Goal: Share content: Share content

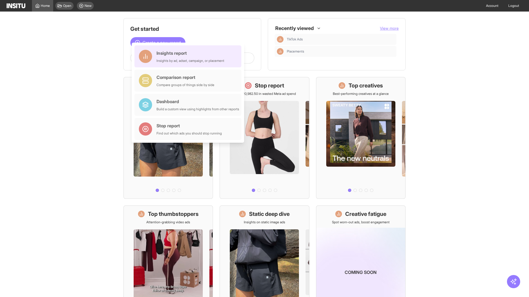
click at [189, 56] on div "Insights report Insights by ad, adset, campaign, or placement" at bounding box center [190, 56] width 68 height 13
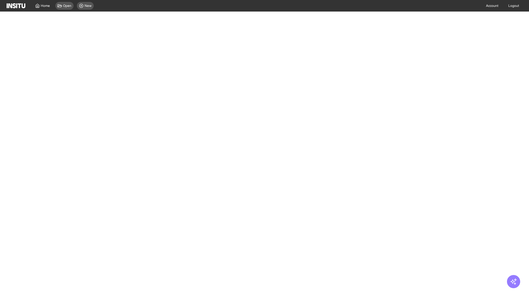
select select "**"
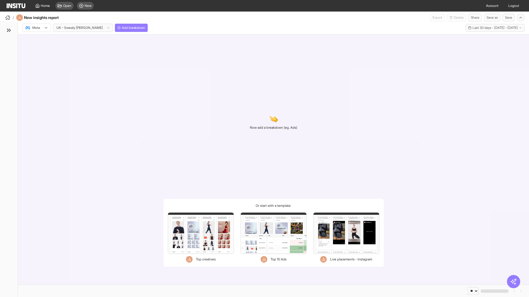
click at [37, 28] on div at bounding box center [32, 28] width 15 height 6
click at [38, 49] on span "TikTok" at bounding box center [36, 49] width 9 height 5
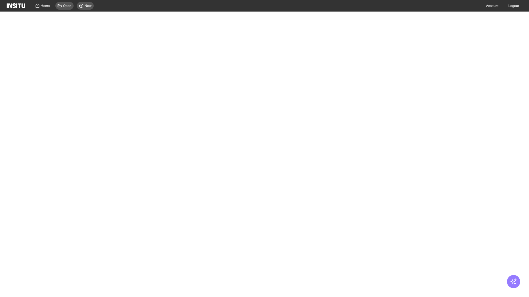
select select "**"
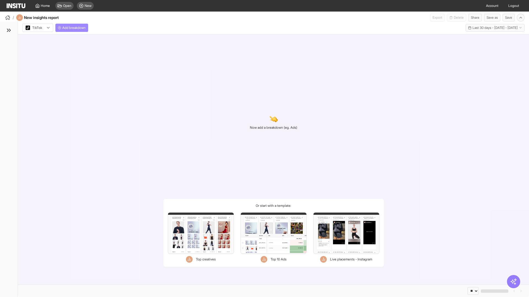
click at [73, 28] on span "Add breakdown" at bounding box center [73, 28] width 23 height 4
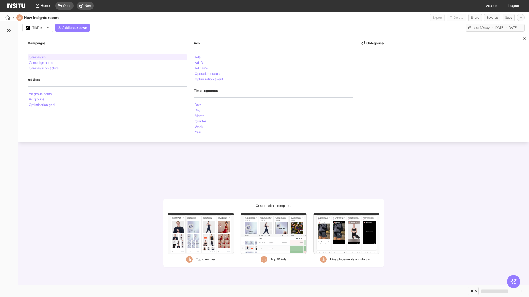
click at [38, 57] on li "Campaigns" at bounding box center [37, 57] width 17 height 3
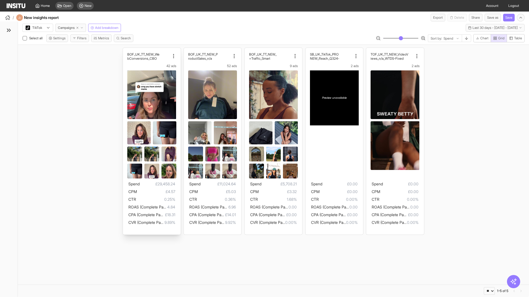
click at [126, 50] on div "BOF_UK_TT_NEW_We bConversions_CBO 42 ads Spend £29,458.24 CPM £4.57 CTR 0.25% R…" at bounding box center [152, 141] width 58 height 187
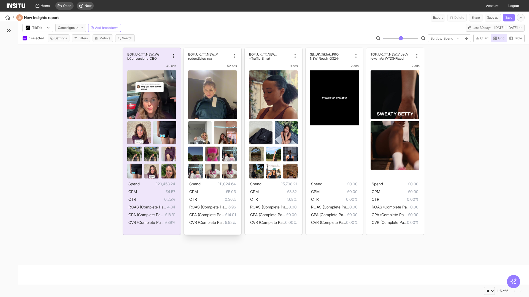
click at [186, 50] on div "BOF_UK_TT_NEW_P roductSales_n/a 52 ads Spend £11,024.64 CPM £5.03 CTR 0.36% ROA…" at bounding box center [213, 141] width 58 height 187
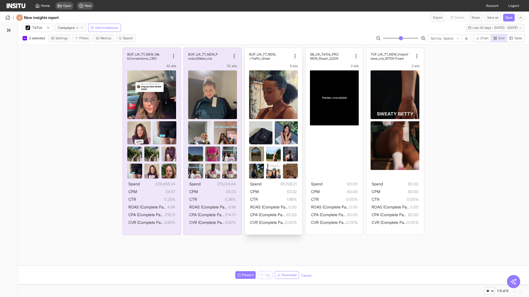
click at [247, 50] on div "BOF_UK_TT_NEW_ Traffic_Smart+ 9 ads Spend £5,708.21 CPM £3.32 CTR 1.68% ROAS (C…" at bounding box center [273, 141] width 58 height 187
click at [244, 275] on span "Present" at bounding box center [248, 275] width 12 height 4
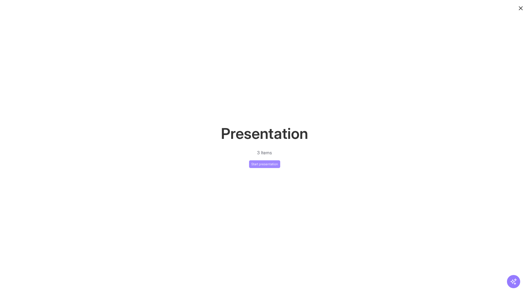
click at [264, 164] on button "Start presentation" at bounding box center [264, 165] width 31 height 8
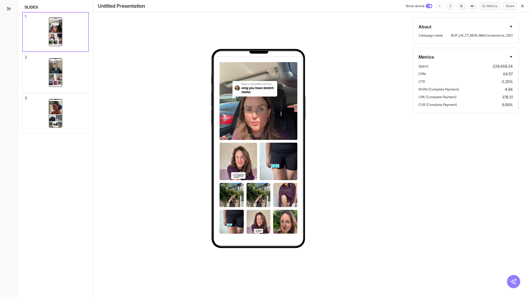
click at [25, 15] on div "1" at bounding box center [25, 17] width 1 height 4
click at [25, 56] on div "2" at bounding box center [26, 57] width 2 height 4
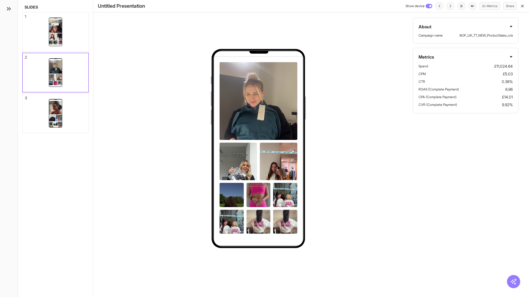
click at [25, 96] on div "3" at bounding box center [26, 98] width 2 height 4
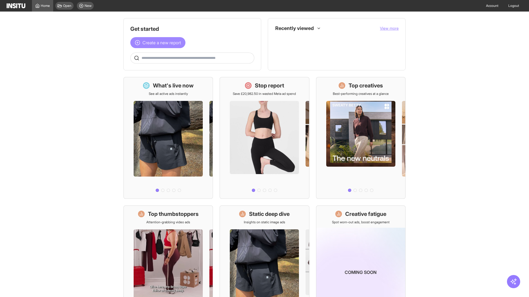
click at [159, 43] on span "Create a new report" at bounding box center [161, 42] width 39 height 7
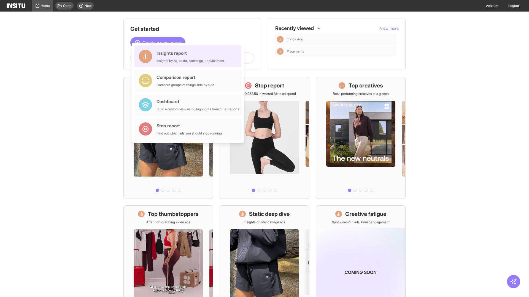
click at [189, 56] on div "Insights report Insights by ad, adset, campaign, or placement" at bounding box center [190, 56] width 68 height 13
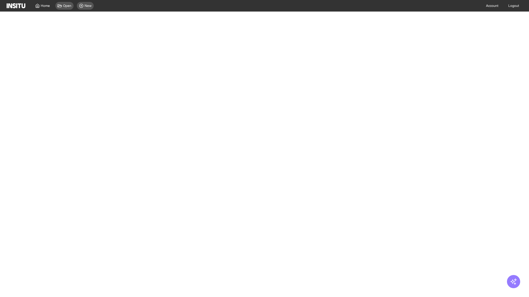
select select "**"
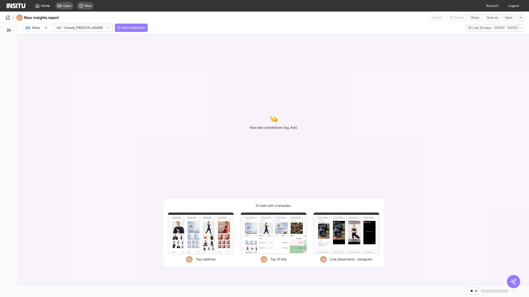
click at [37, 28] on div at bounding box center [32, 28] width 15 height 6
click at [38, 49] on span "TikTok" at bounding box center [36, 49] width 9 height 5
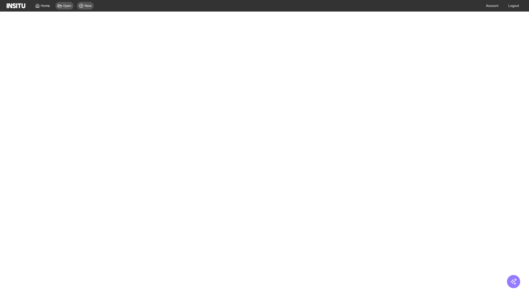
select select "**"
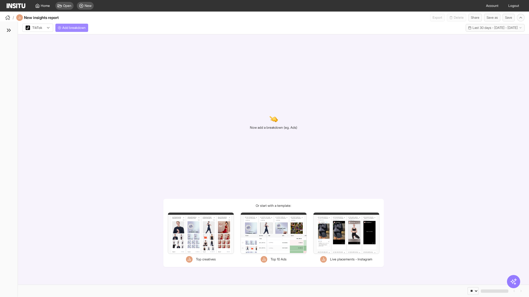
click at [73, 28] on span "Add breakdown" at bounding box center [73, 28] width 23 height 4
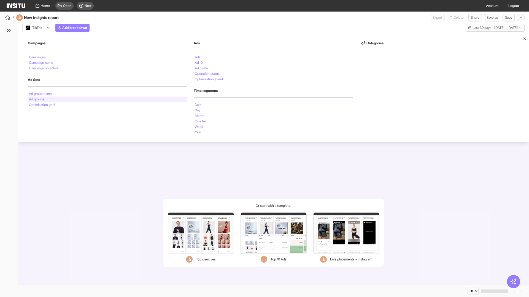
click at [37, 99] on li "Ad groups" at bounding box center [36, 99] width 15 height 3
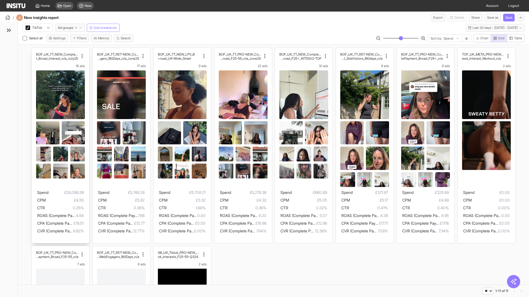
click at [34, 50] on div "BOF_UK_TT_NEW_CompletePaymen t_Broad_Interest_n/a_July25 16 ads Spend £28,099.3…" at bounding box center [61, 145] width 58 height 195
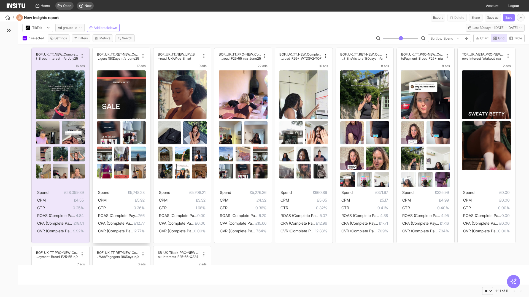
click at [95, 50] on div "BOF_UK_TT_RET-NEW_CompletePaymen t_WebEngagers_180Days_n/a_June25 17 ads Spend …" at bounding box center [122, 145] width 58 height 195
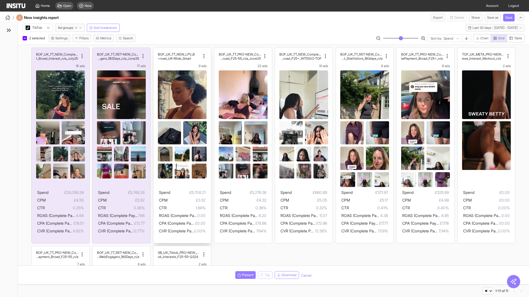
click at [156, 50] on div "BOF_UK_TT_NEW_LPV_B road_UK-Wide_Smart+ 9 ads Spend £5,708.21 CPM £3.32 CTR 1.6…" at bounding box center [182, 145] width 58 height 195
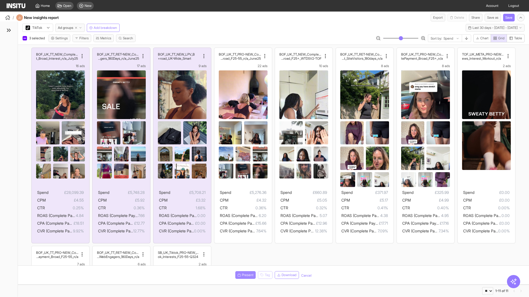
click at [244, 275] on span "Present" at bounding box center [248, 275] width 12 height 4
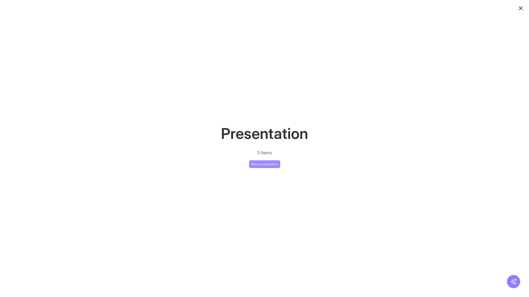
click at [264, 164] on button "Start presentation" at bounding box center [264, 165] width 31 height 8
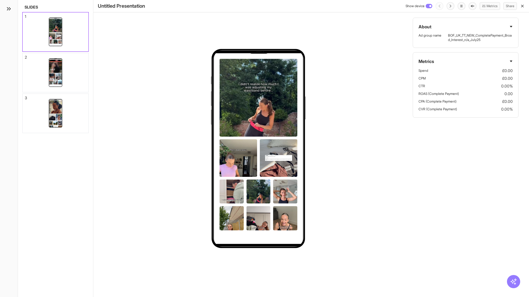
click at [25, 15] on div "1" at bounding box center [25, 17] width 1 height 4
click at [25, 56] on div "2" at bounding box center [26, 57] width 2 height 4
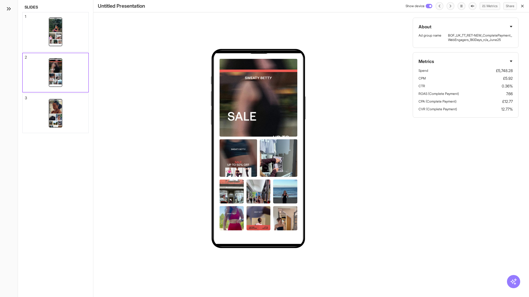
click at [25, 96] on div "3" at bounding box center [26, 98] width 2 height 4
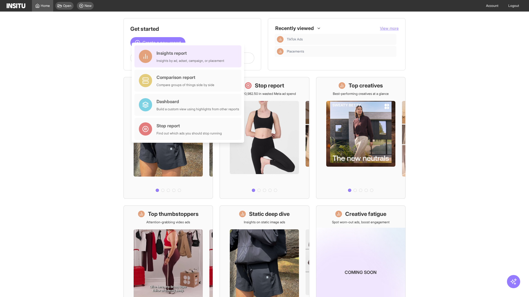
click at [189, 56] on div "Insights report Insights by ad, adset, campaign, or placement" at bounding box center [190, 56] width 68 height 13
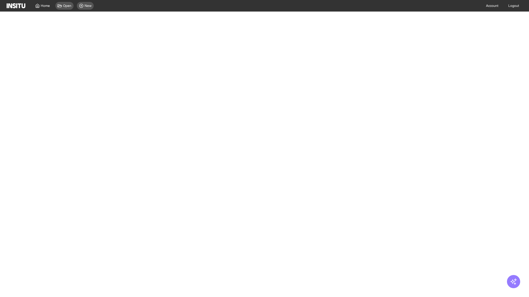
select select "**"
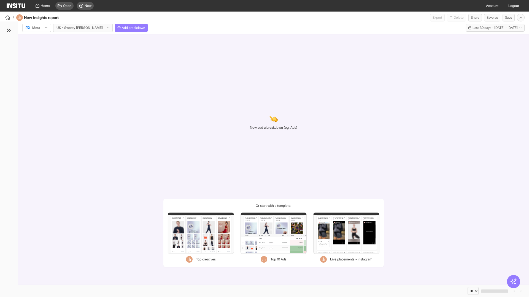
click at [37, 28] on div at bounding box center [32, 28] width 15 height 6
click at [38, 49] on span "TikTok" at bounding box center [36, 49] width 9 height 5
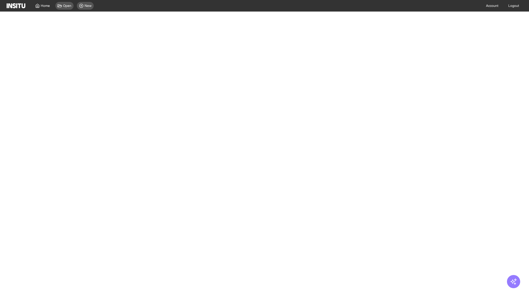
select select "**"
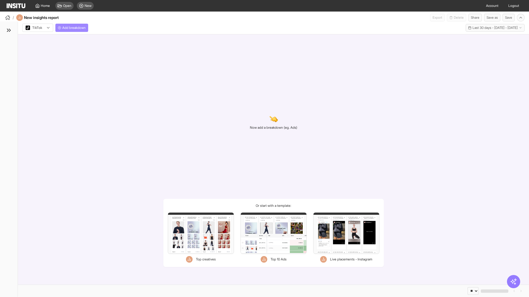
click at [73, 28] on span "Add breakdown" at bounding box center [73, 28] width 23 height 4
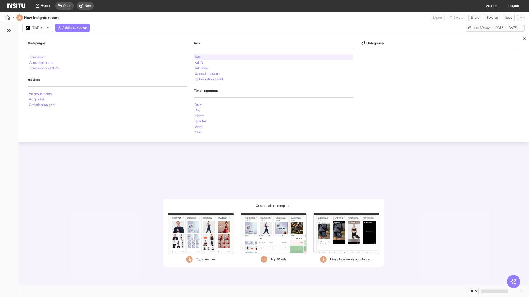
click at [197, 57] on li "Ads" at bounding box center [198, 57] width 6 height 3
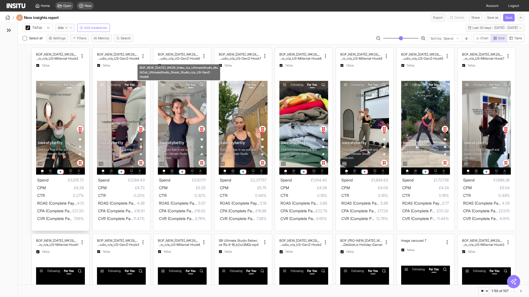
click at [34, 50] on div "BOF_NEW_[DATE]_WK29_Video_n/a_UltimateStudio_MultiCat_ UltimateStudio_Shook_Stu…" at bounding box center [61, 139] width 58 height 183
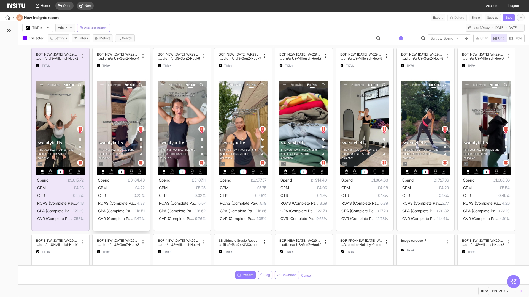
click at [95, 50] on div "BOF_NEW_[DATE]_WK29_Video_n/a_UltimateStudio_MultiC at_UltimateStudio_Shook_Stu…" at bounding box center [122, 139] width 58 height 183
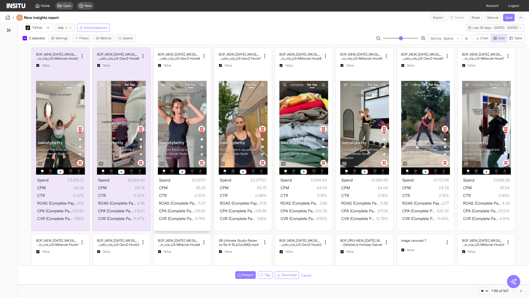
click at [156, 50] on div "BOF_NEW_[DATE]_WK29_Video_n/a_UltimateStudio_MultiC at_UltimateStudio_Shook_Stu…" at bounding box center [182, 139] width 58 height 183
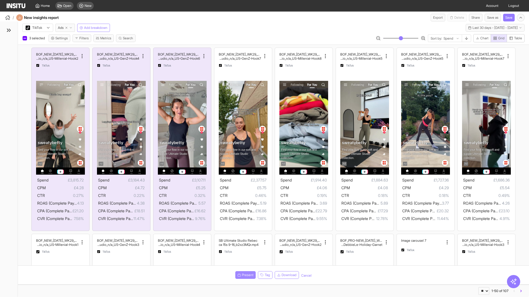
click at [244, 275] on span "Present" at bounding box center [248, 275] width 12 height 4
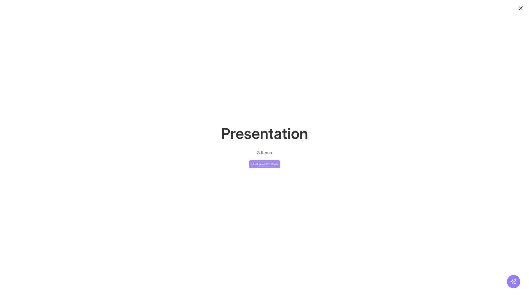
click at [264, 164] on button "Start presentation" at bounding box center [264, 165] width 31 height 8
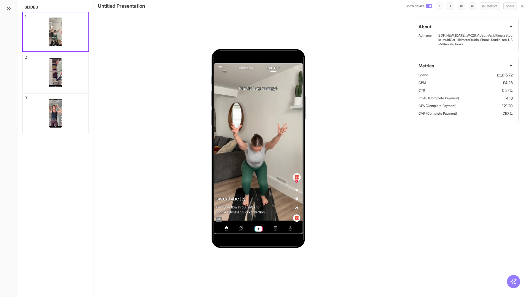
click at [25, 15] on div "1" at bounding box center [25, 17] width 1 height 4
click at [25, 56] on div "2" at bounding box center [26, 57] width 2 height 4
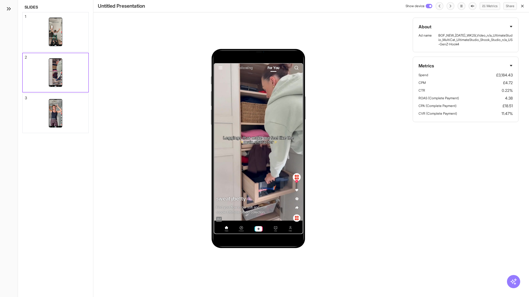
click at [25, 96] on div "3" at bounding box center [26, 98] width 2 height 4
